Goal: Communication & Community: Answer question/provide support

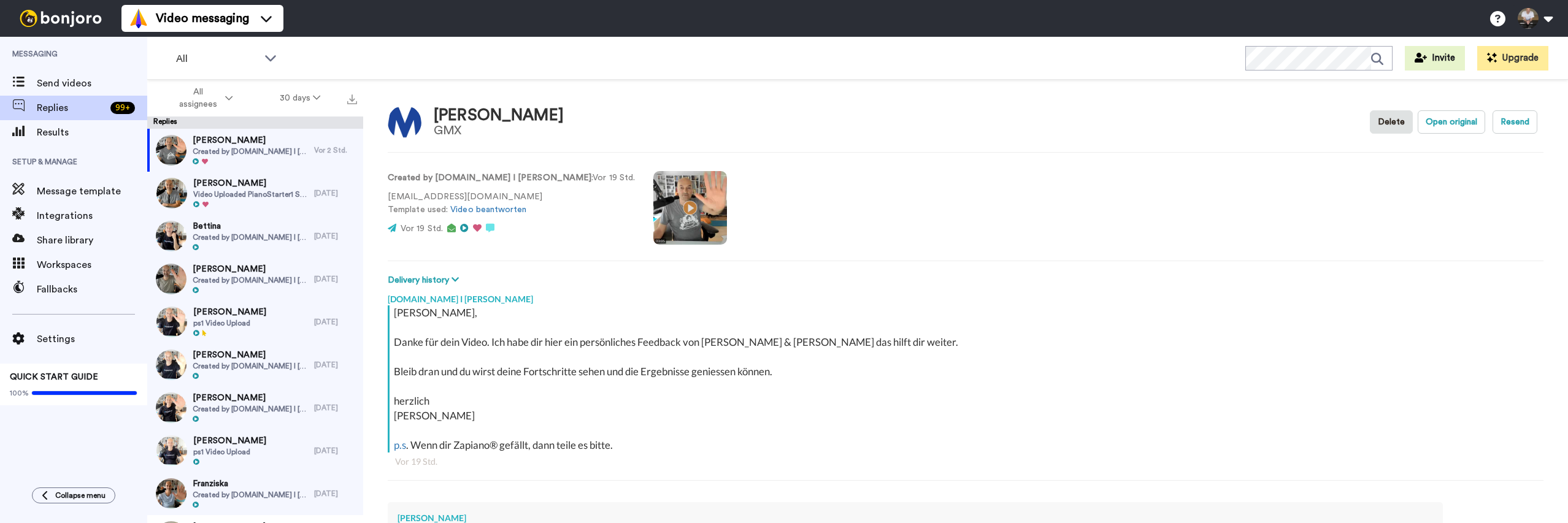
scroll to position [198, 0]
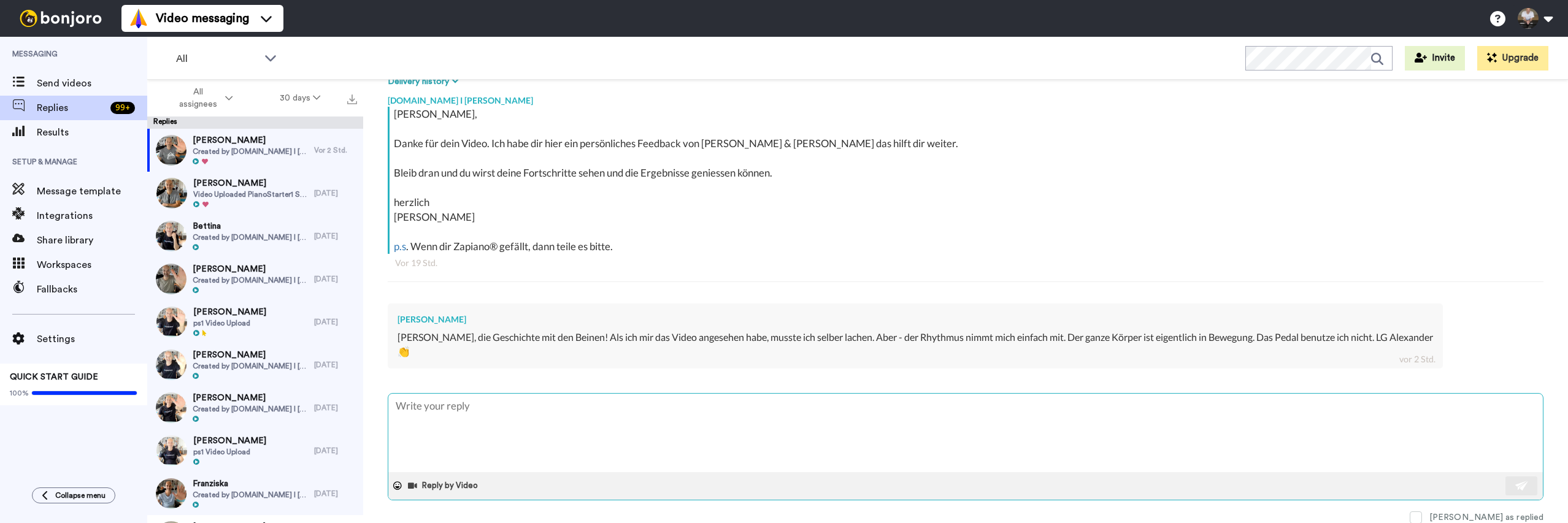
click at [587, 423] on textarea at bounding box center [965, 433] width 1154 height 79
click at [584, 420] on textarea at bounding box center [965, 433] width 1154 height 79
type textarea "a"
type textarea "x"
type textarea "ah"
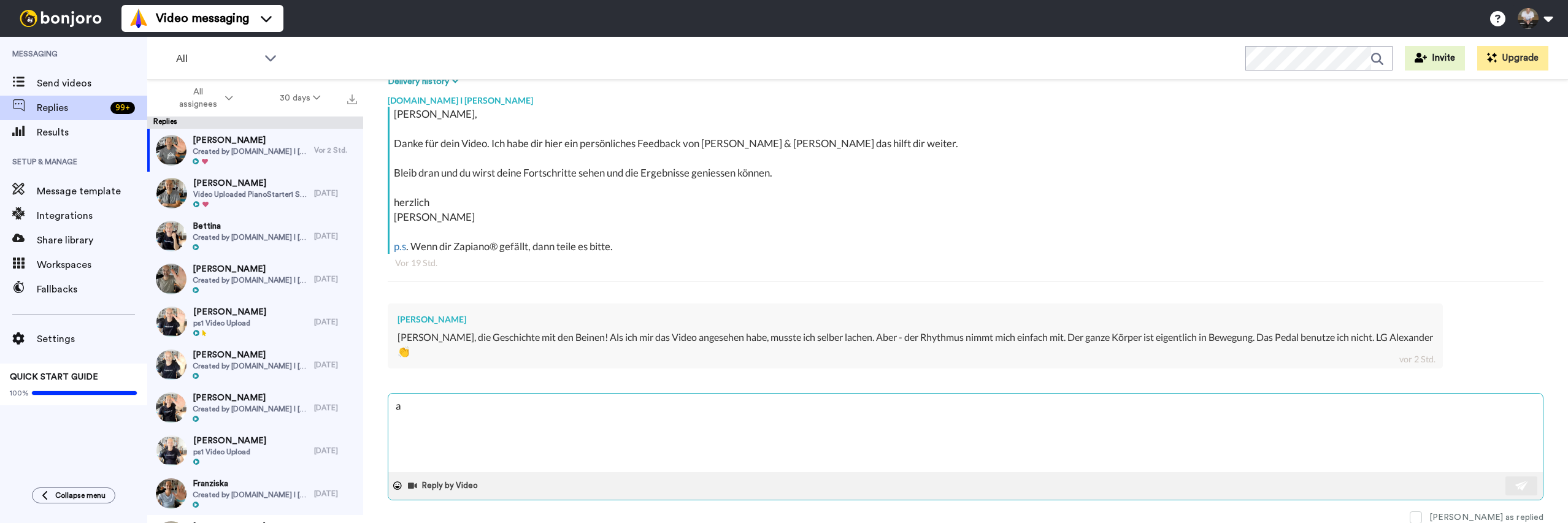
type textarea "x"
type textarea "ah"
type textarea "x"
type textarea "ah j"
type textarea "x"
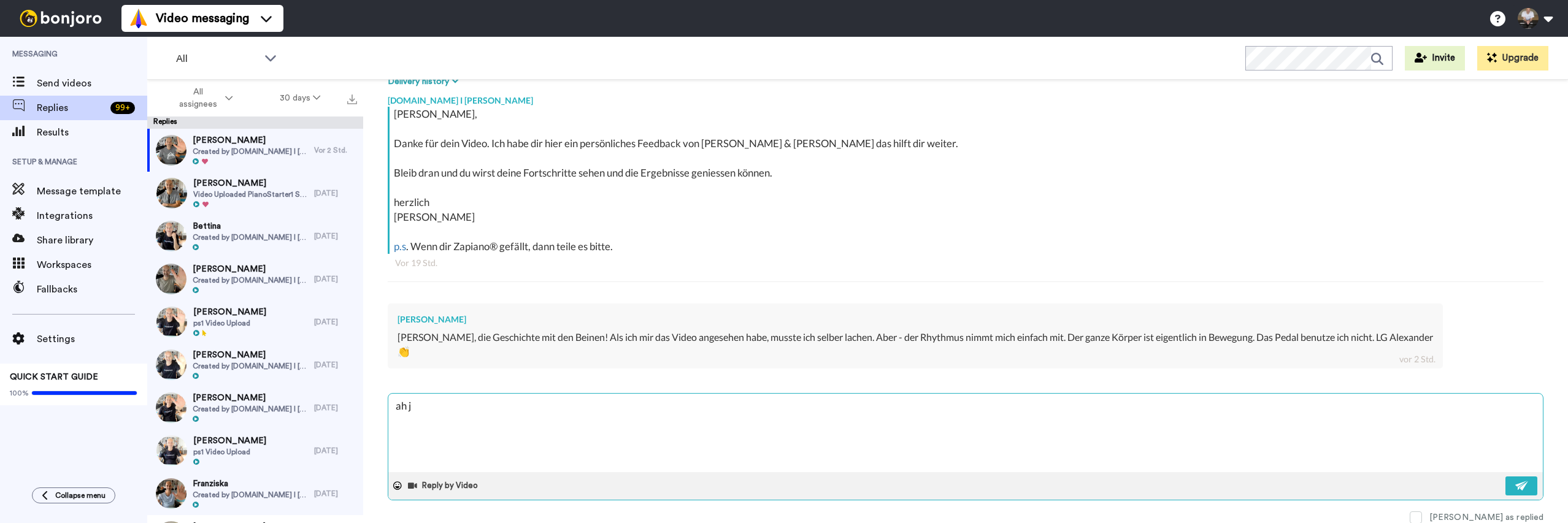
type textarea "ah je"
type textarea "x"
type textarea "ah jet"
type textarea "x"
type textarea "ah jetz"
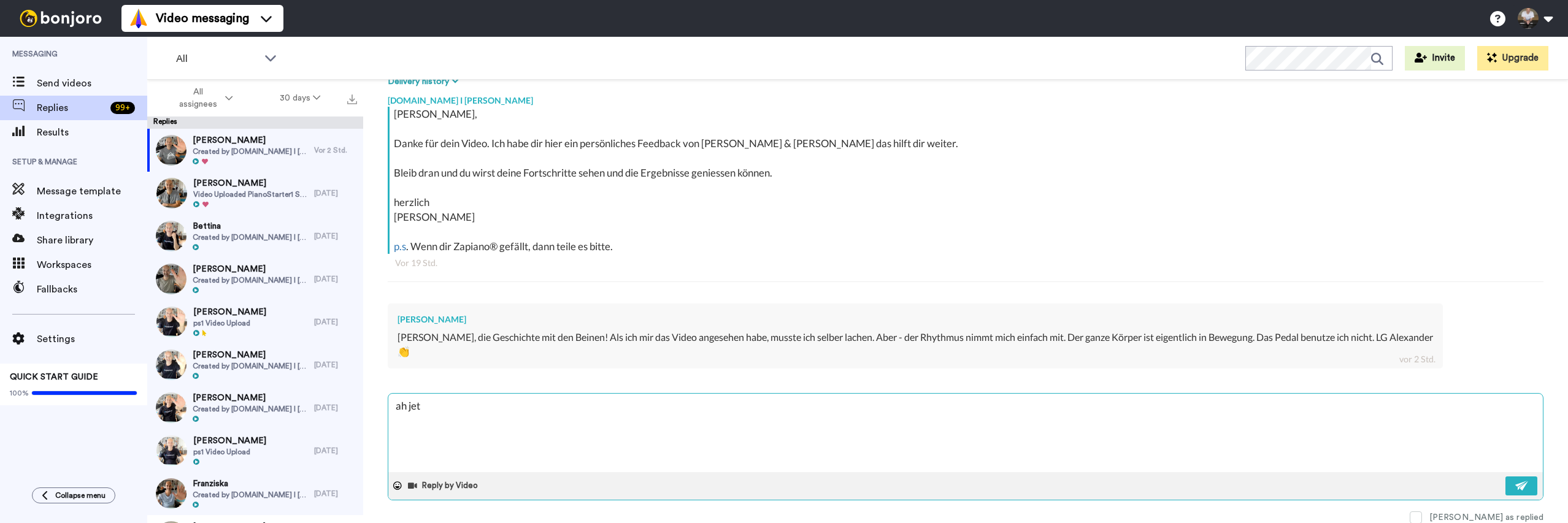
type textarea "x"
type textarea "ah jetzt"
type textarea "x"
type textarea "ah jetzt"
type textarea "x"
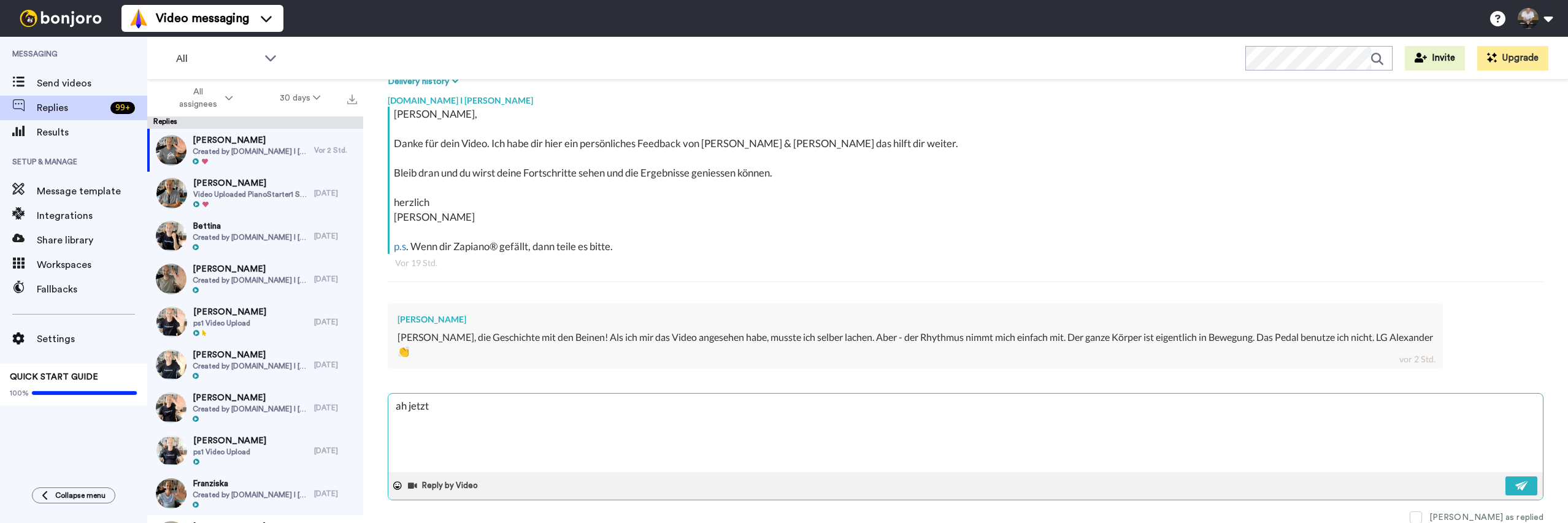
type textarea "ah jetzt j"
type textarea "x"
type textarea "ah jetzt ja"
type textarea "x"
type textarea "ah jetzt ja"
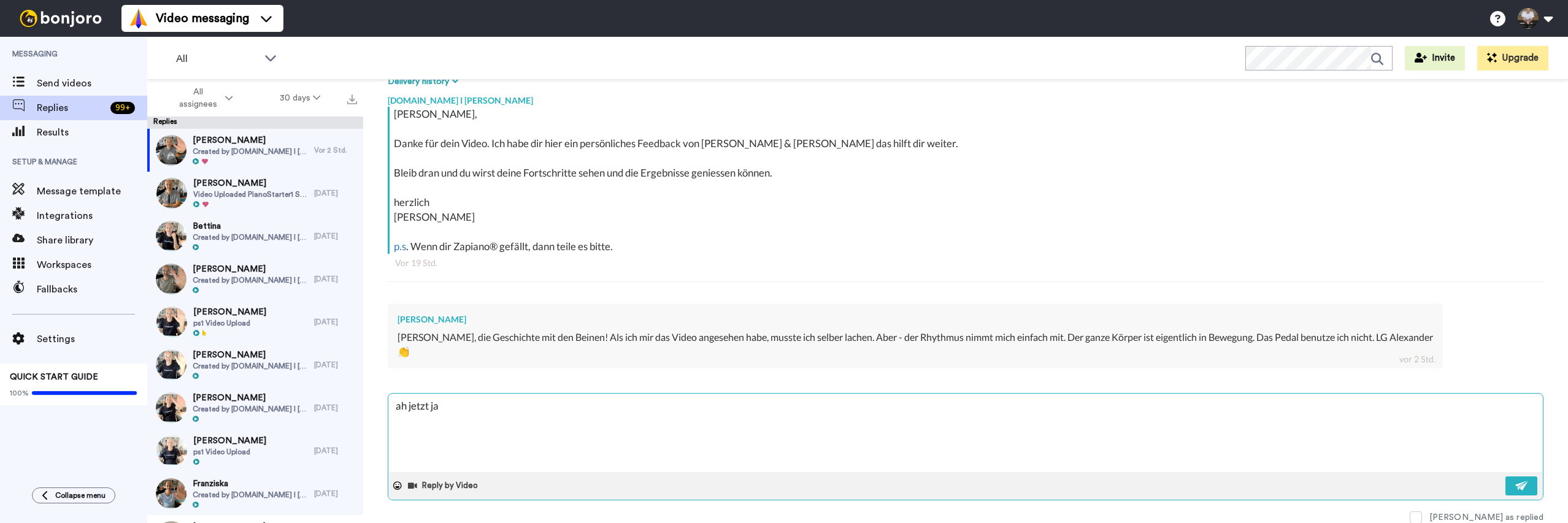
type textarea "x"
type textarea "ah jetzt ja :"
type textarea "x"
type textarea "ah jetzt ja :)"
type textarea "x"
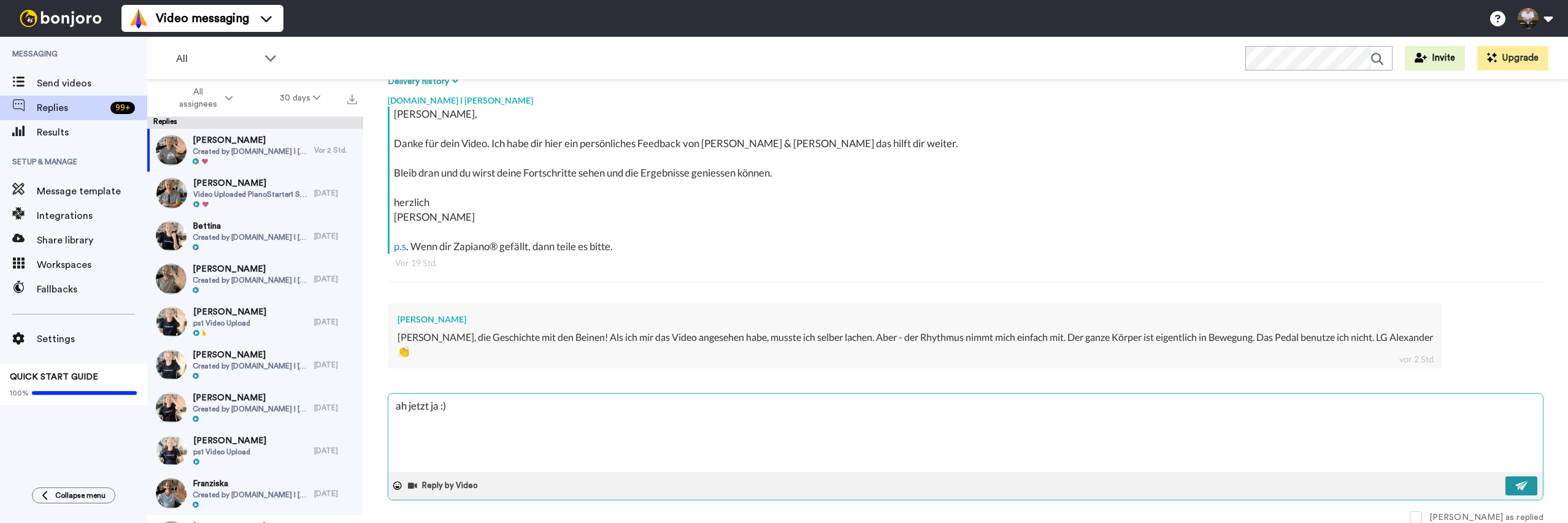
type textarea "ah jetzt ja :)"
click at [1531, 485] on button at bounding box center [1521, 485] width 32 height 19
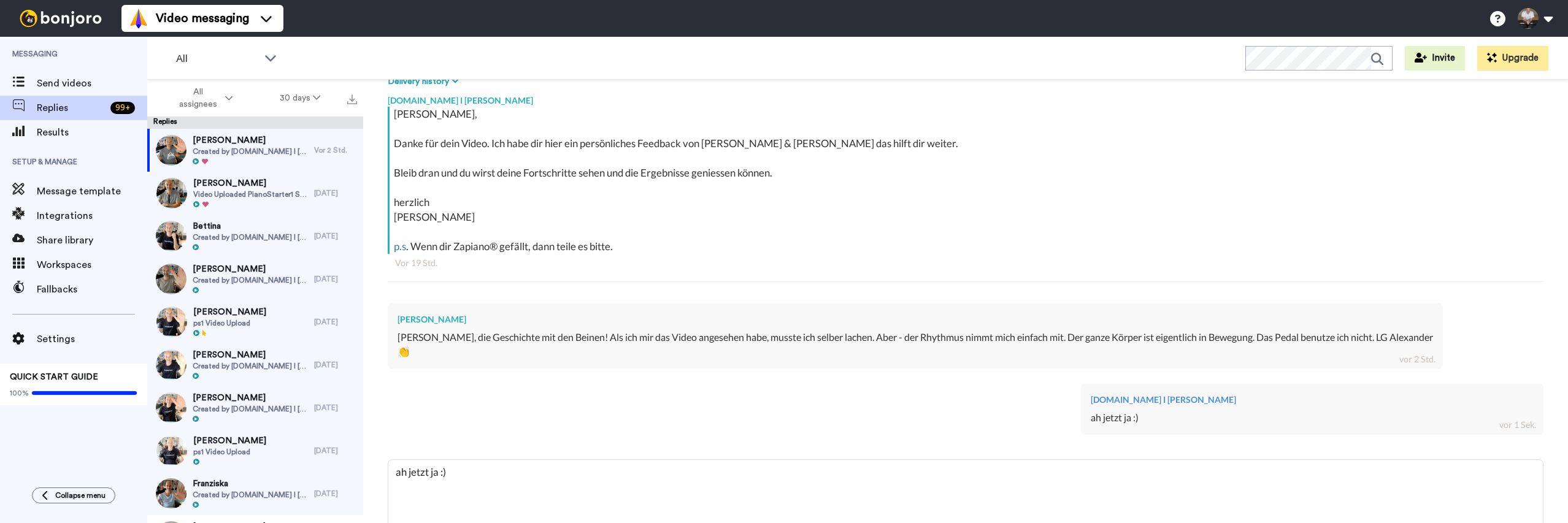
type textarea "x"
